Goal: Task Accomplishment & Management: Manage account settings

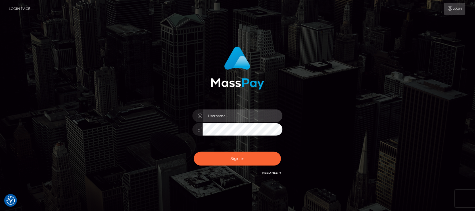
type input "hello.feetfinder"
click at [255, 115] on input "hello.feetfinder" at bounding box center [243, 115] width 80 height 13
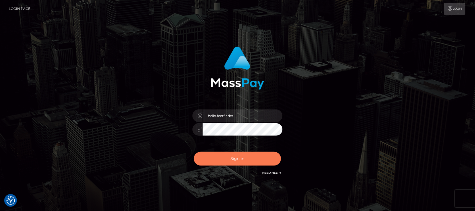
click at [248, 159] on button "Sign in" at bounding box center [237, 158] width 87 height 14
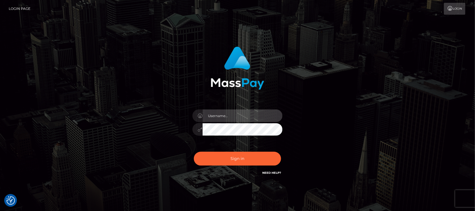
type input "hello.feetfinder"
click at [256, 116] on input "hello.feetfinder" at bounding box center [243, 115] width 80 height 13
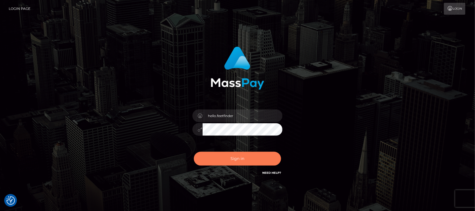
click at [251, 156] on button "Sign in" at bounding box center [237, 158] width 87 height 14
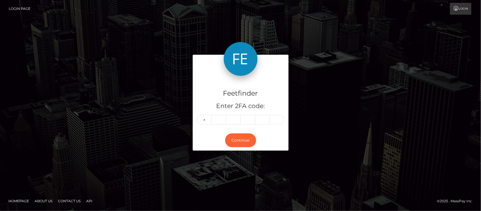
type input "4"
type input "5"
type input "1"
type input "4"
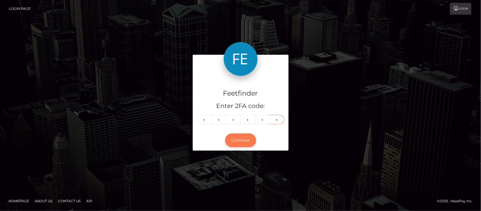
type input "5"
click at [244, 141] on button "Continue" at bounding box center [240, 140] width 31 height 14
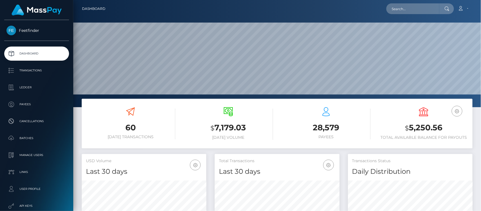
scroll to position [99, 124]
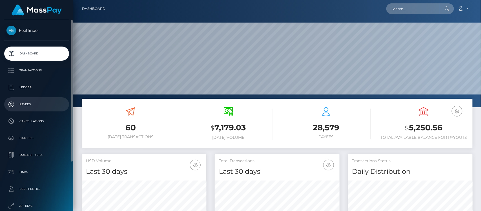
click at [28, 105] on p "Payees" at bounding box center [36, 104] width 60 height 8
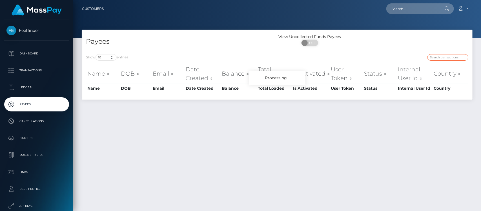
click at [440, 57] on input "search" at bounding box center [447, 57] width 41 height 6
paste input "c558b215-8a01-11f0-8023-0266f44cc279"
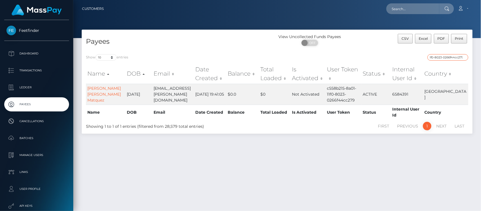
type input "c558b215-8a01-11f0-8023-0266f44cc279"
